Goal: Register for event/course

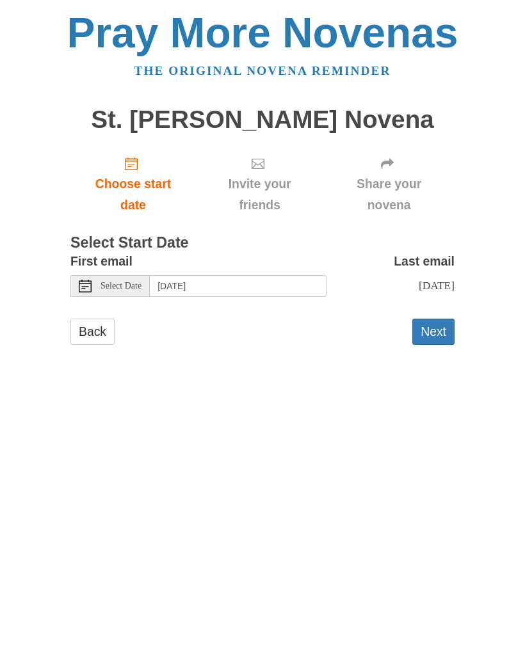
click at [100, 283] on span "Select Date" at bounding box center [120, 286] width 41 height 9
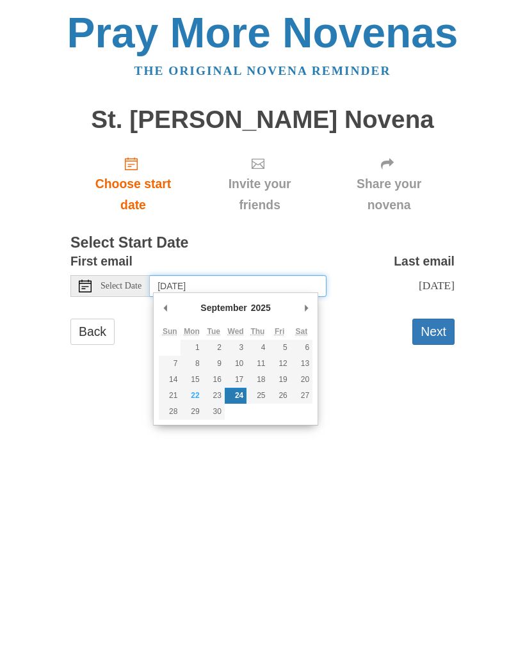
type input "Monday, September 22nd"
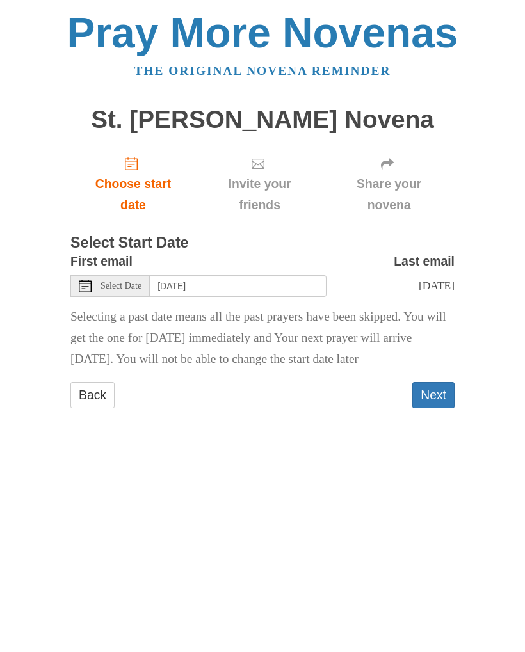
click at [443, 392] on button "Next" at bounding box center [433, 395] width 42 height 26
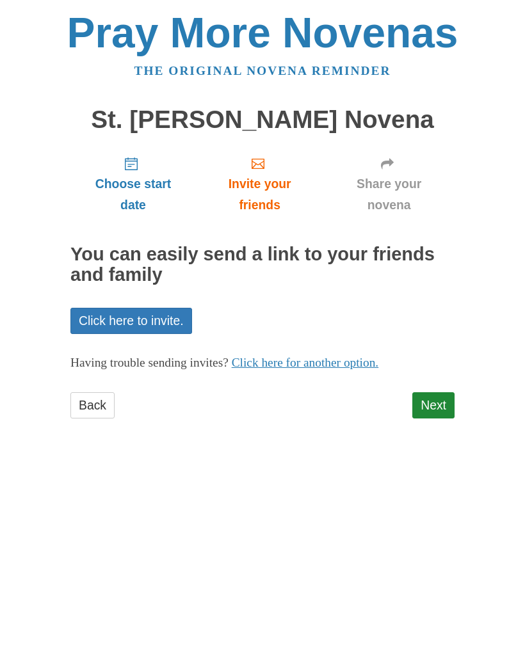
click at [443, 401] on link "Next" at bounding box center [433, 405] width 42 height 26
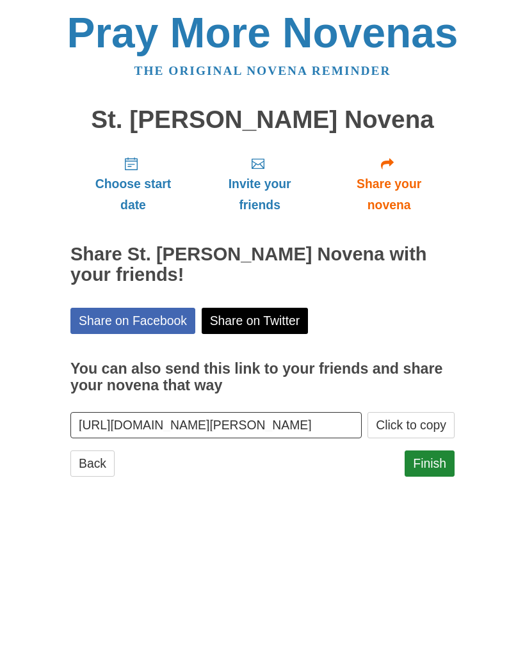
click at [440, 463] on link "Finish" at bounding box center [429, 463] width 50 height 26
